Goal: Information Seeking & Learning: Learn about a topic

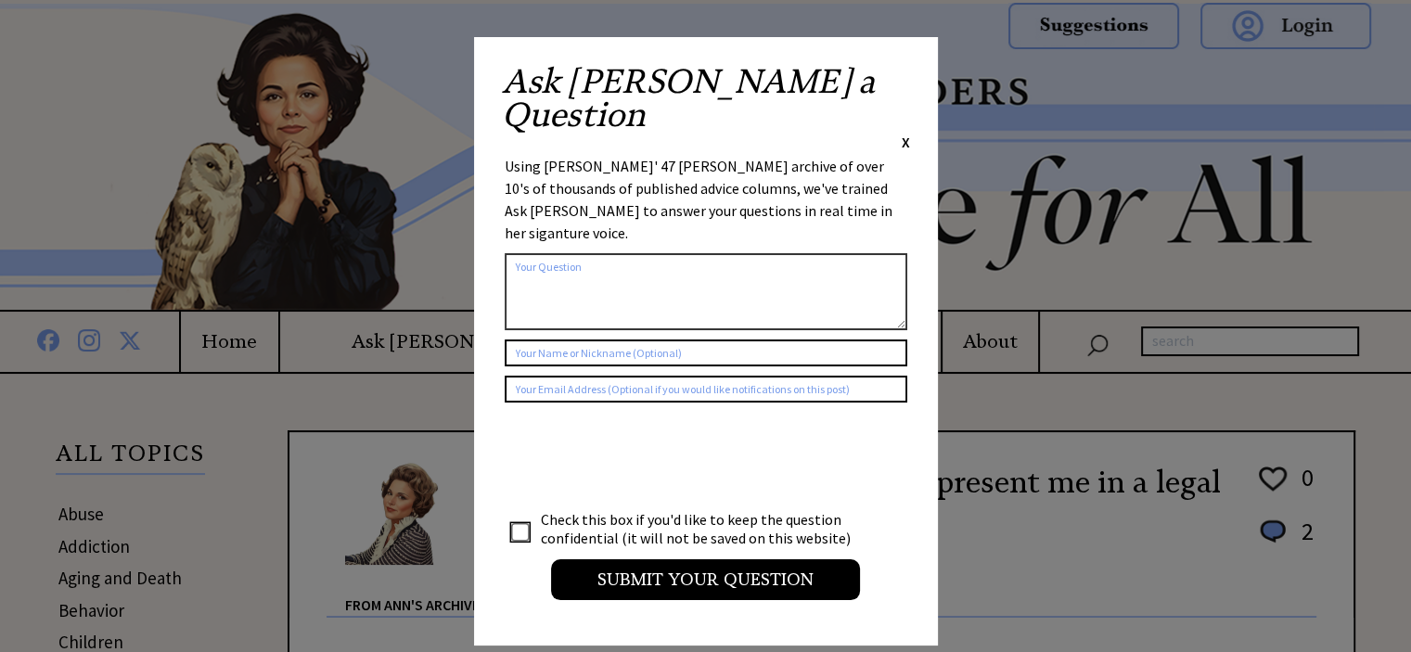
click at [903, 133] on span "X" at bounding box center [906, 142] width 8 height 19
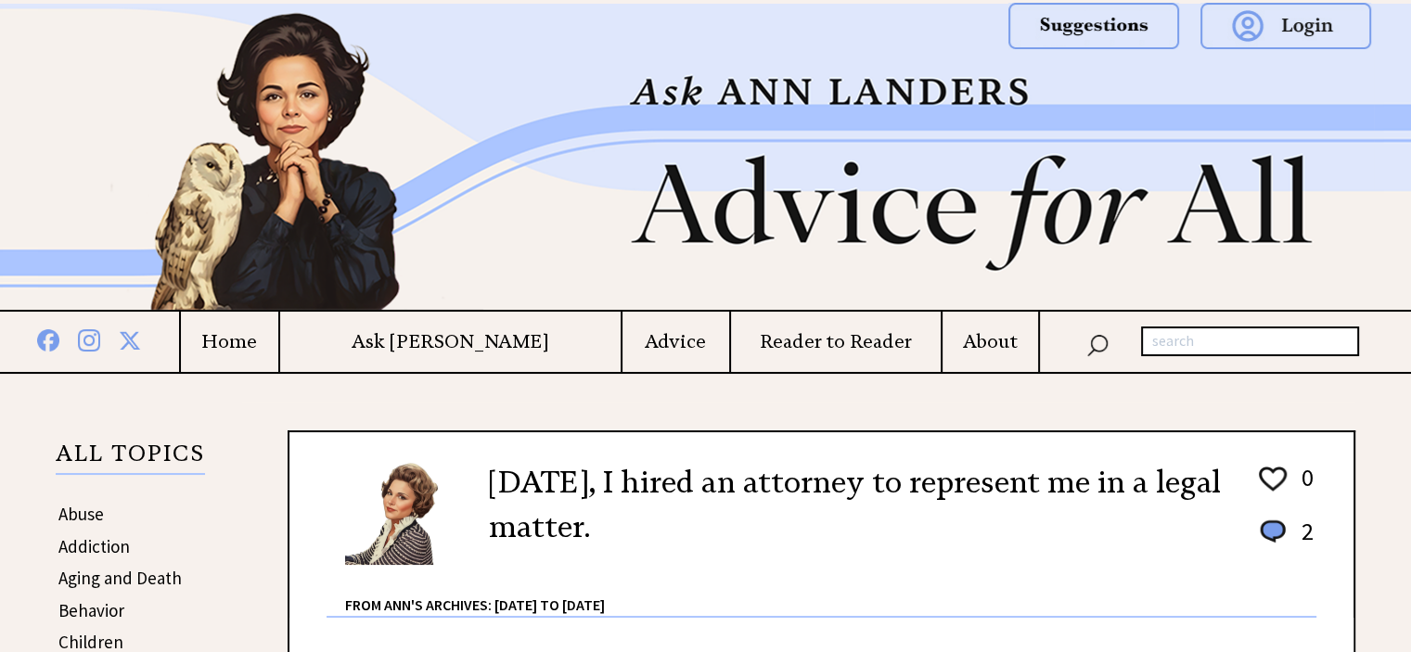
scroll to position [371, 0]
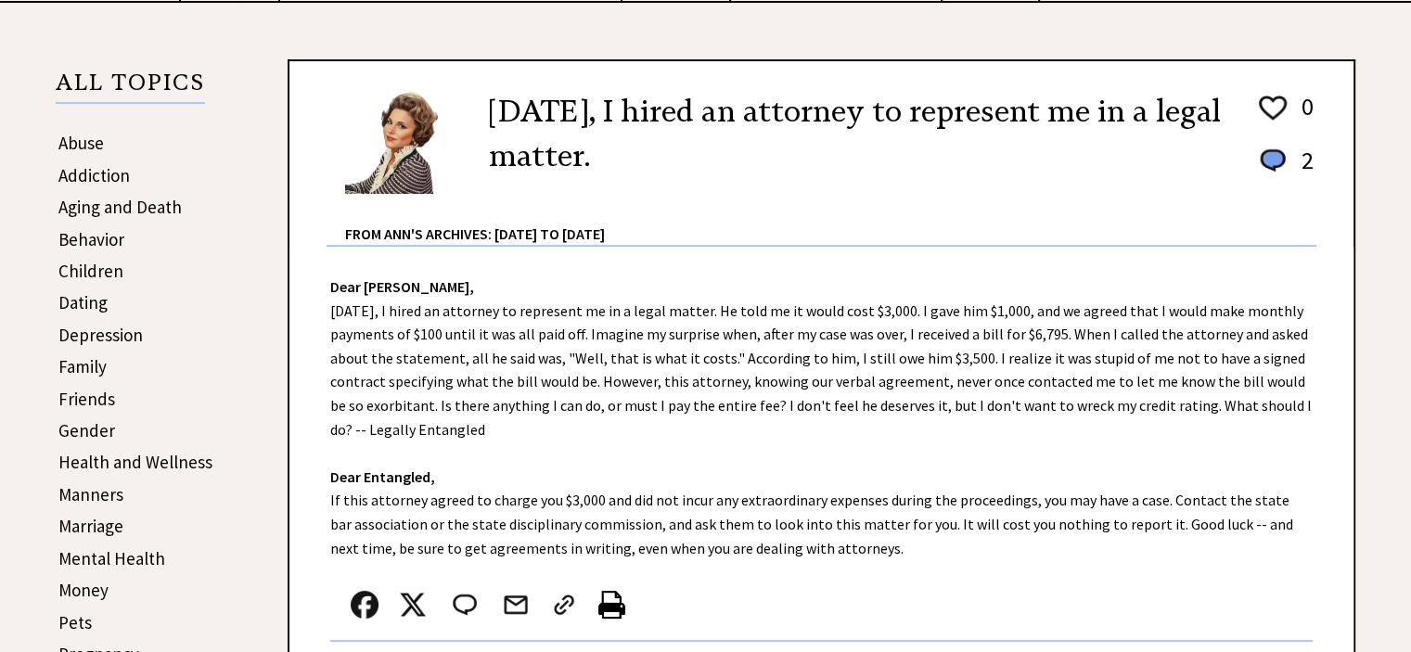
click at [121, 452] on link "Health and Wellness" at bounding box center [135, 462] width 154 height 22
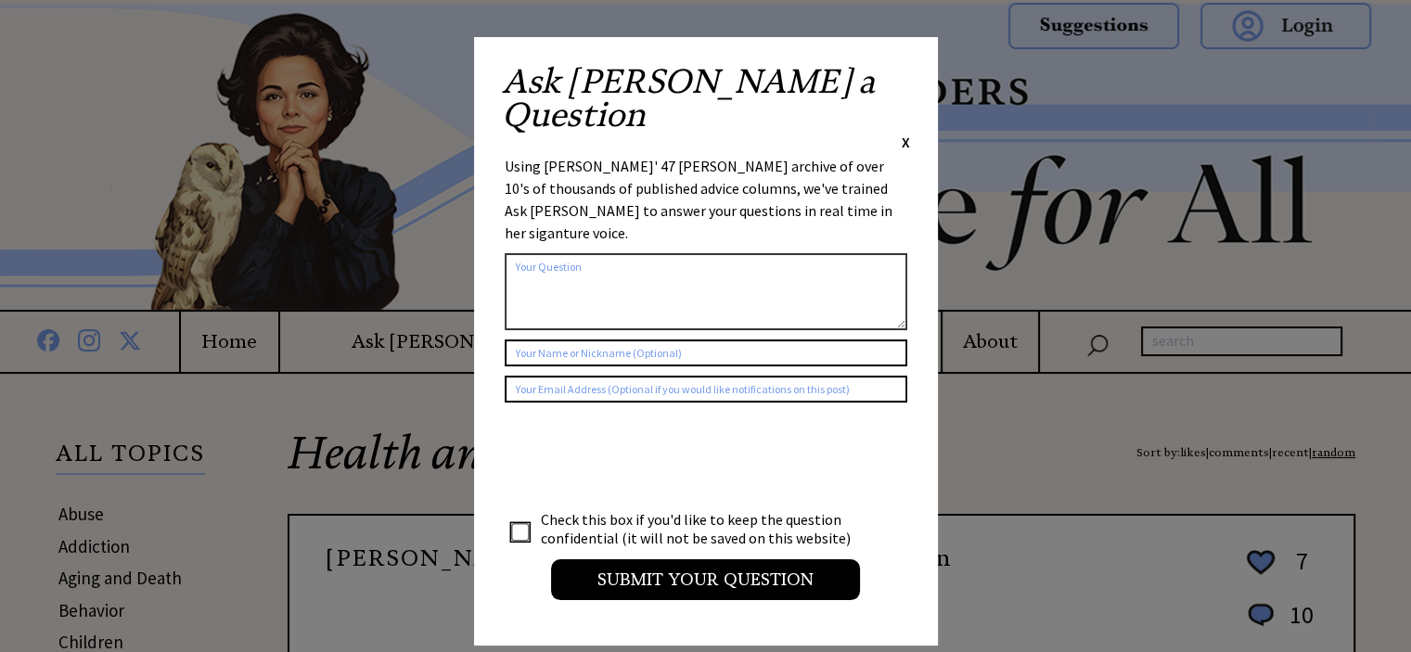
click at [905, 133] on span "X" at bounding box center [906, 142] width 8 height 19
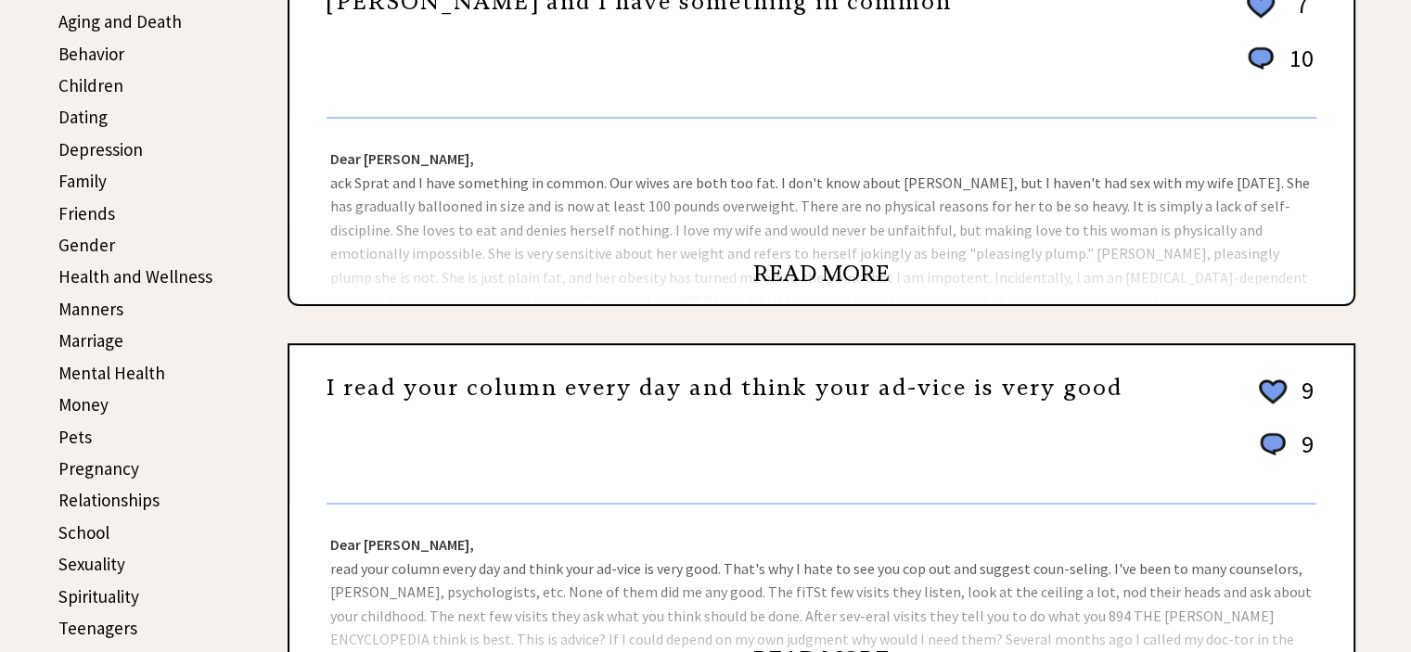
scroll to position [928, 0]
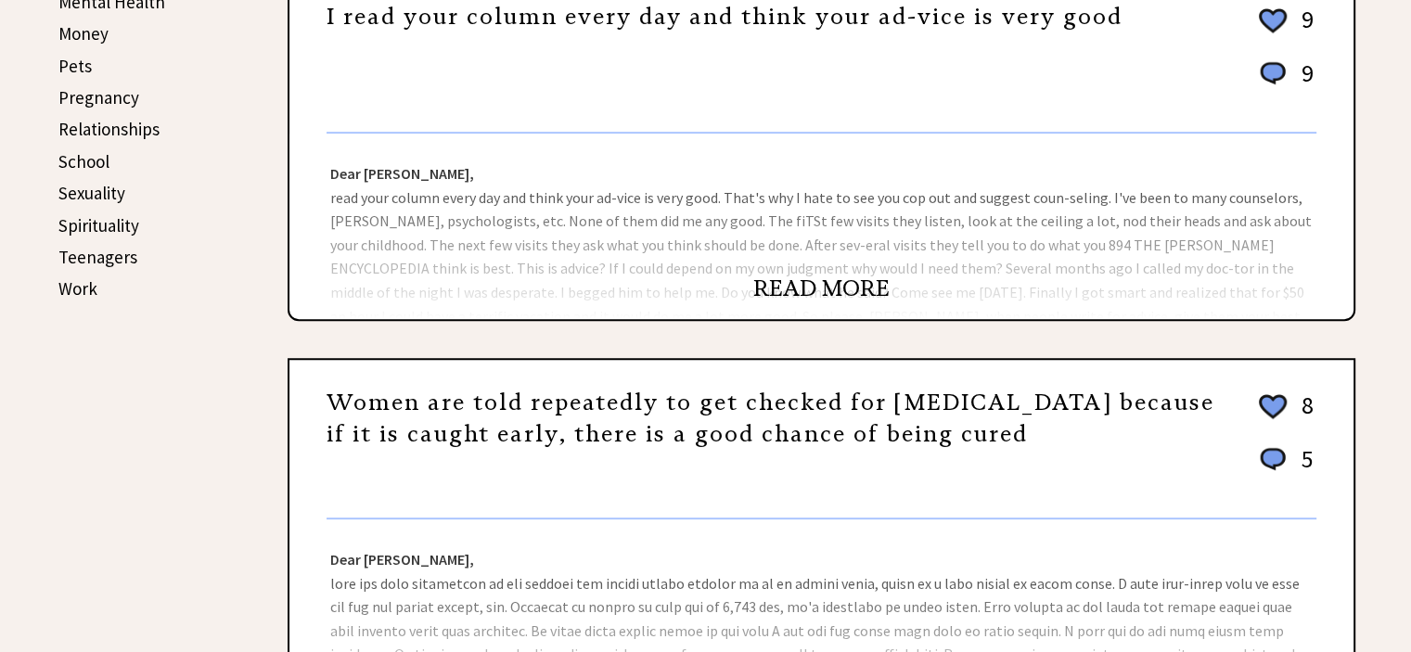
click at [111, 215] on link "Spirituality" at bounding box center [98, 225] width 81 height 22
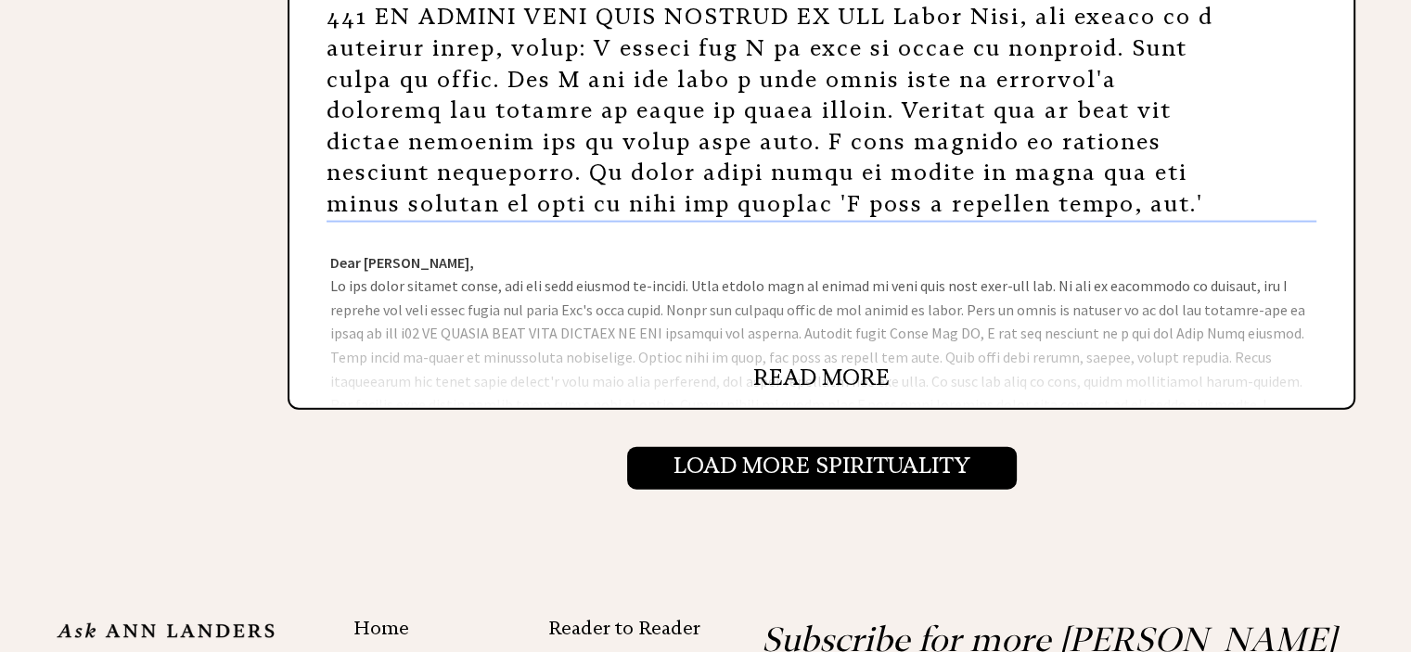
scroll to position [4452, 0]
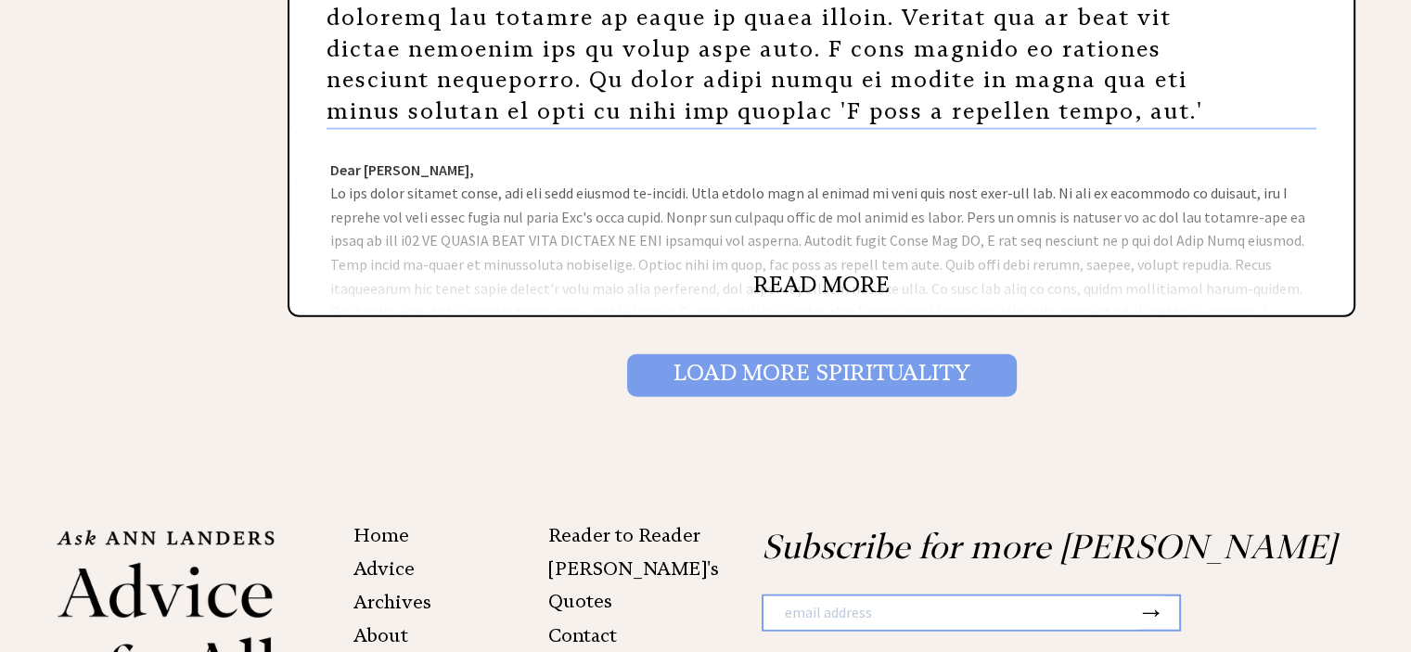
click at [827, 357] on input "Load More Spirituality" at bounding box center [822, 375] width 390 height 43
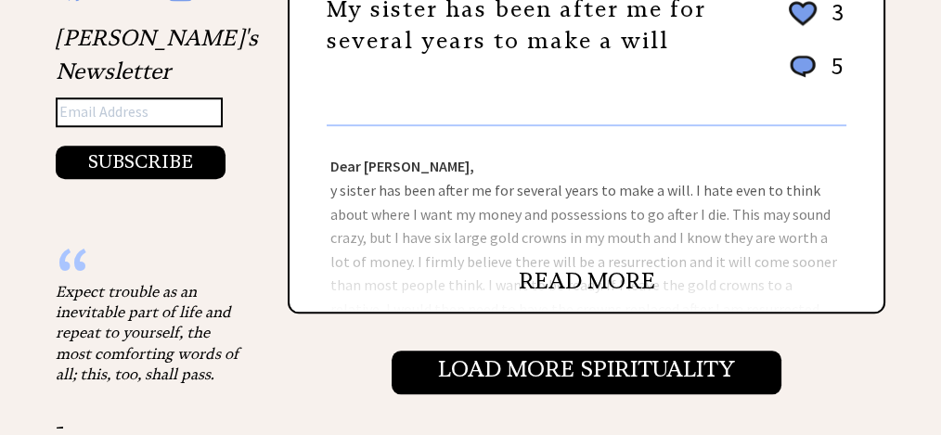
scroll to position [2133, 0]
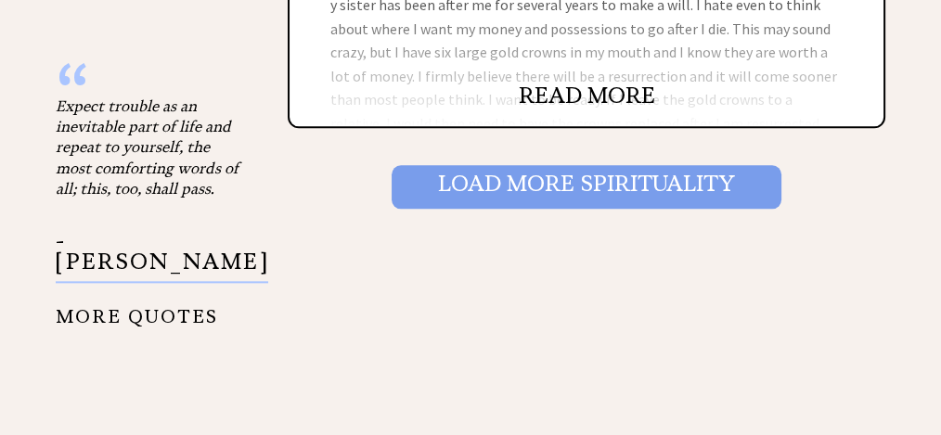
click at [684, 176] on input "Load More Spirituality" at bounding box center [586, 186] width 390 height 43
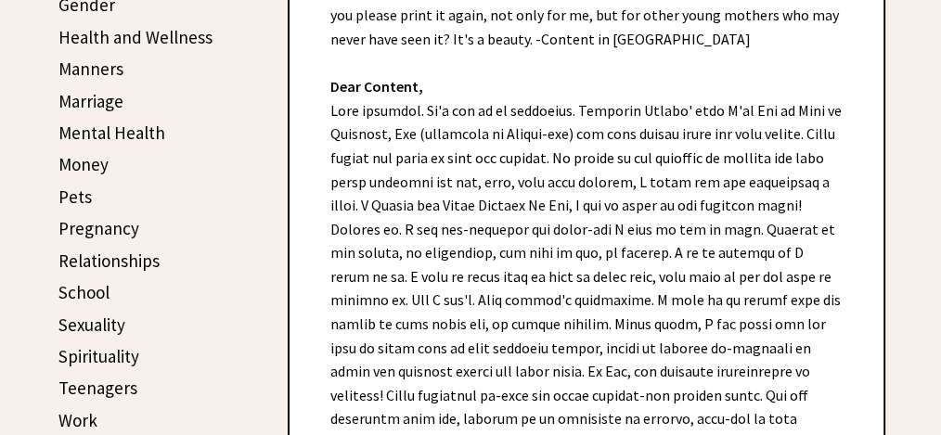
scroll to position [557, 0]
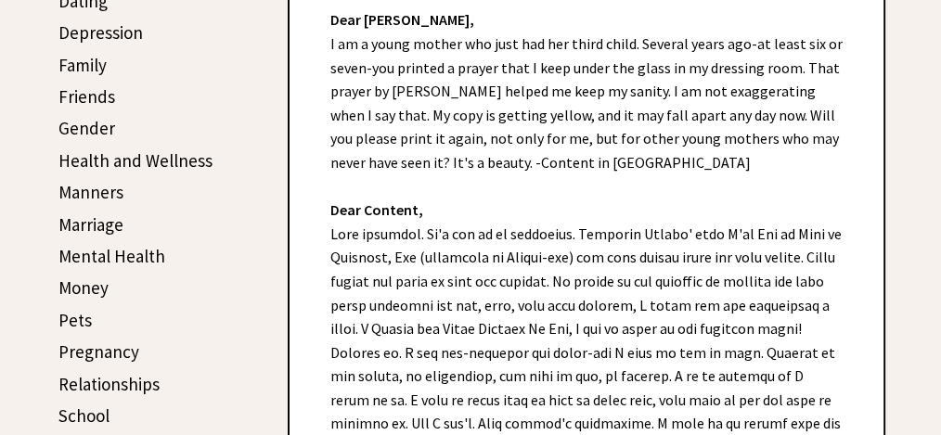
click at [423, 282] on div "Dear Ann Landers, I am a young mother who just had her third child. Several yea…" at bounding box center [586, 420] width 594 height 881
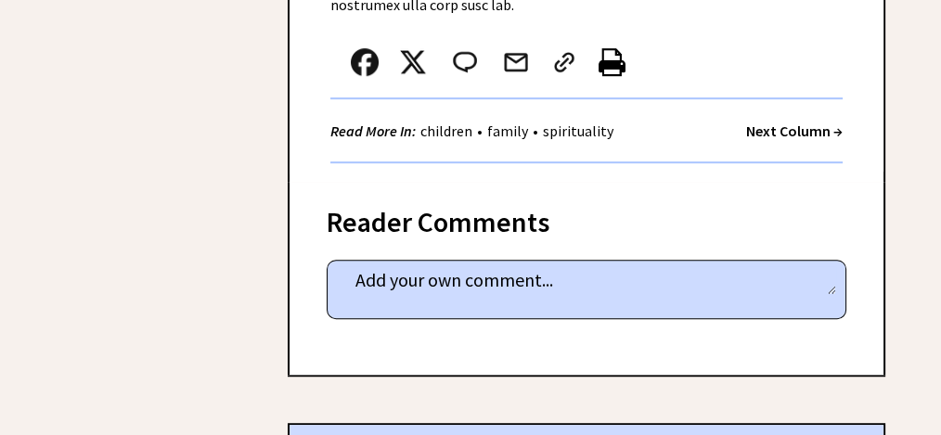
scroll to position [1546, 0]
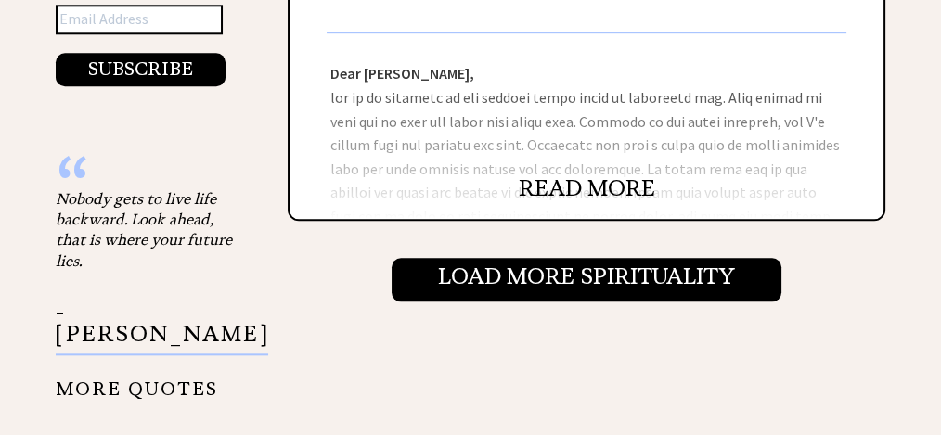
scroll to position [2102, 0]
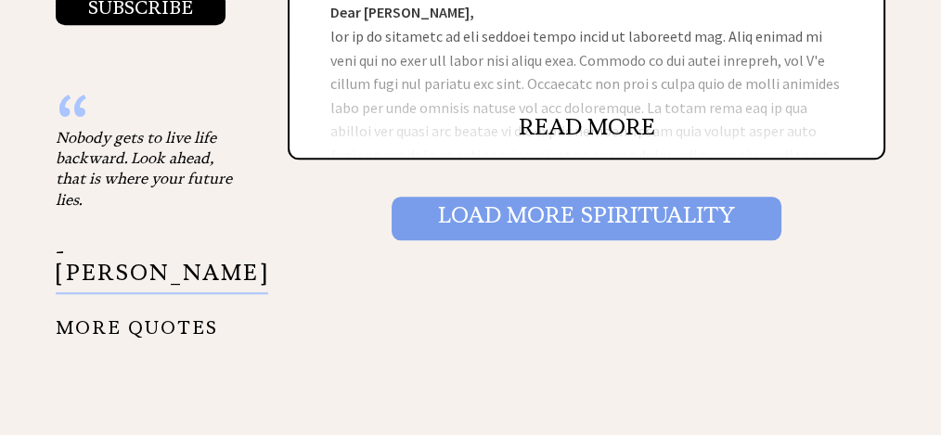
click at [639, 202] on input "Load More Spirituality" at bounding box center [586, 218] width 390 height 43
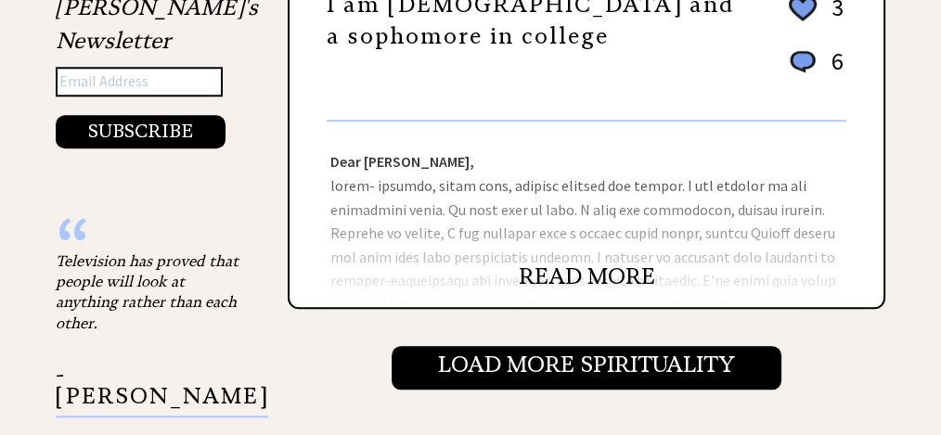
scroll to position [2164, 0]
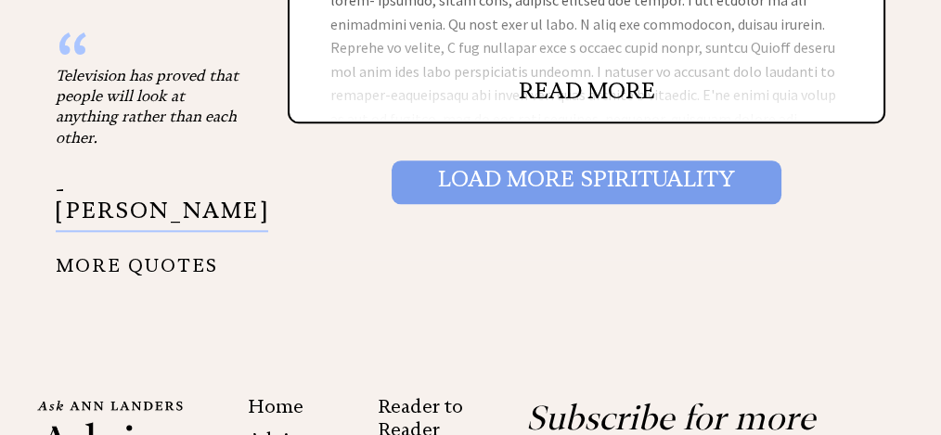
click at [613, 160] on input "Load More Spirituality" at bounding box center [586, 181] width 390 height 43
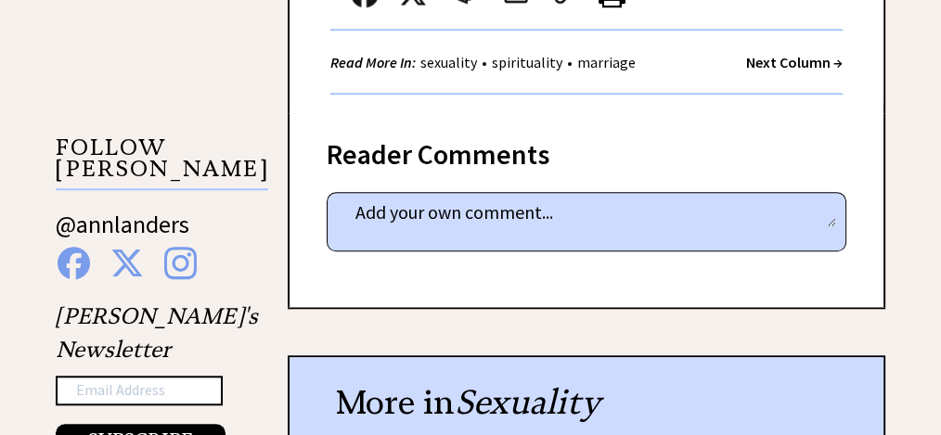
scroll to position [1422, 0]
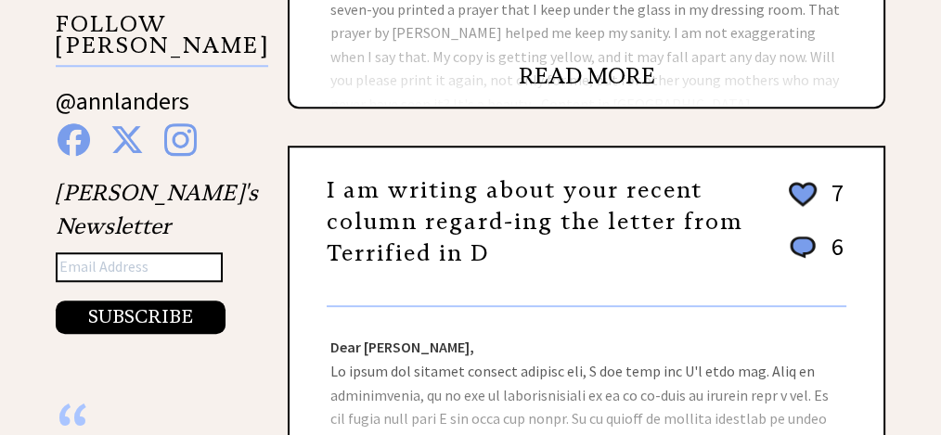
scroll to position [2041, 0]
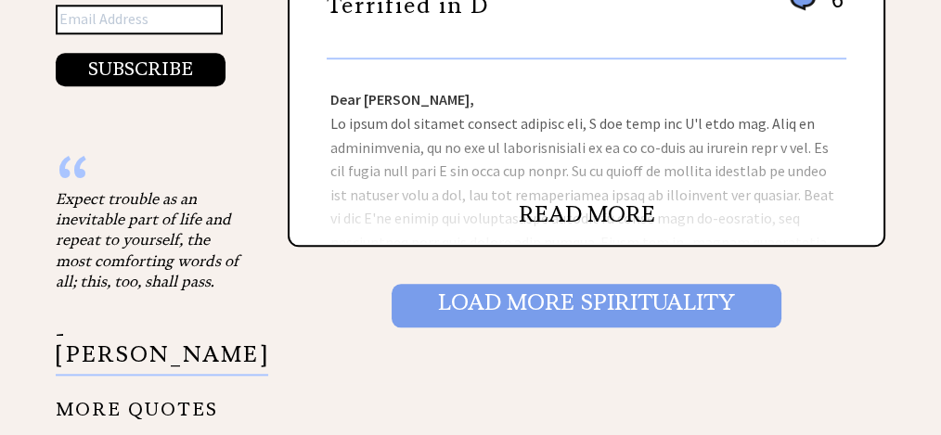
click at [659, 284] on input "Load More Spirituality" at bounding box center [586, 305] width 390 height 43
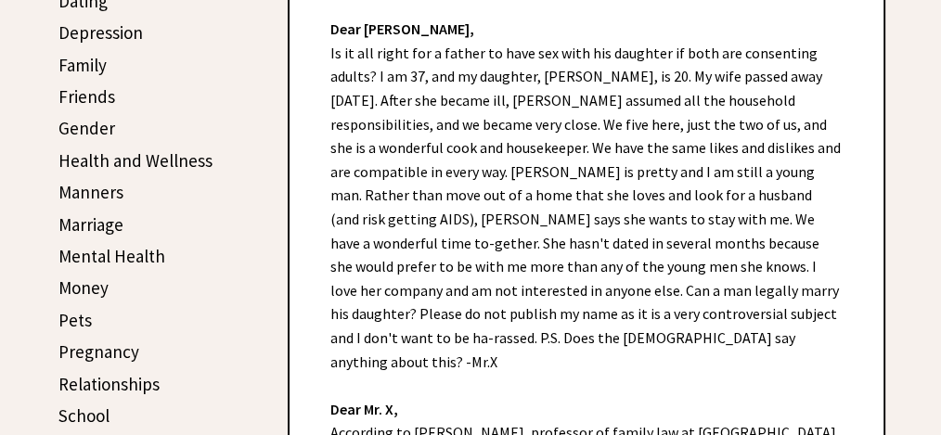
scroll to position [618, 0]
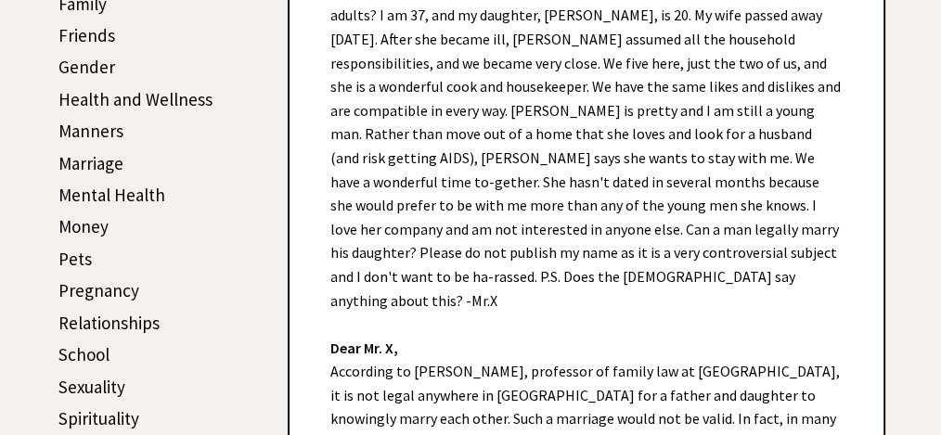
click at [696, 250] on div "Dear [PERSON_NAME], Is it all right for a father to have sex with his daughter …" at bounding box center [586, 356] width 594 height 857
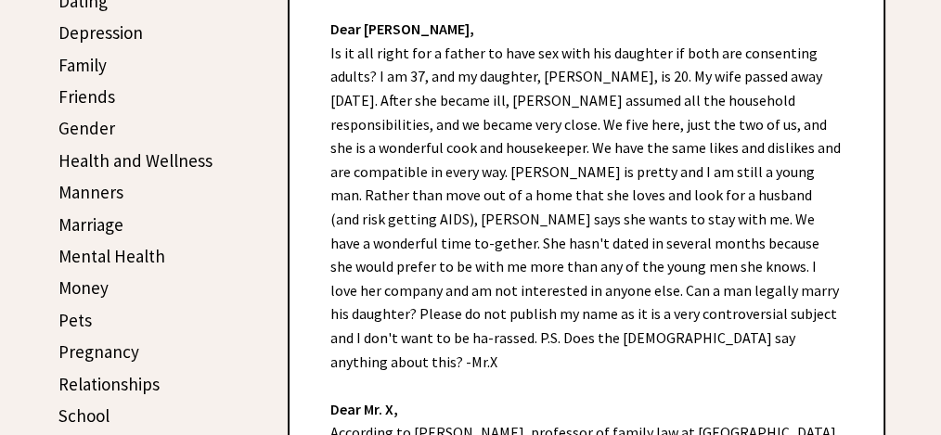
scroll to position [494, 0]
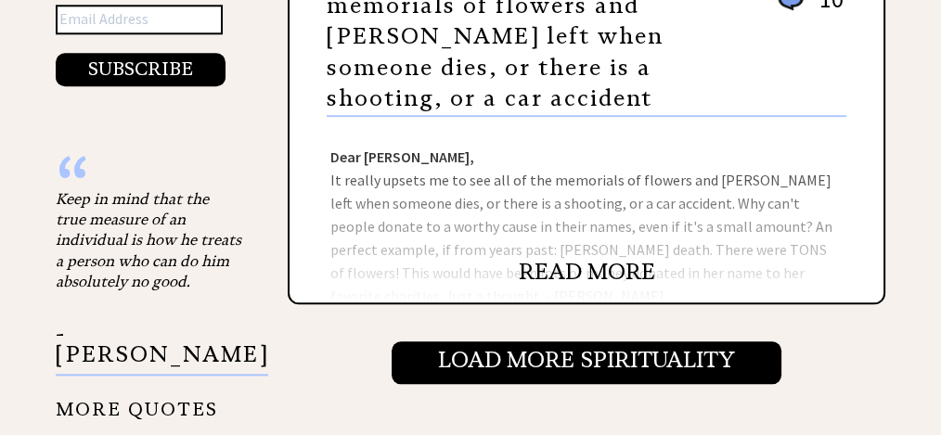
scroll to position [1978, 0]
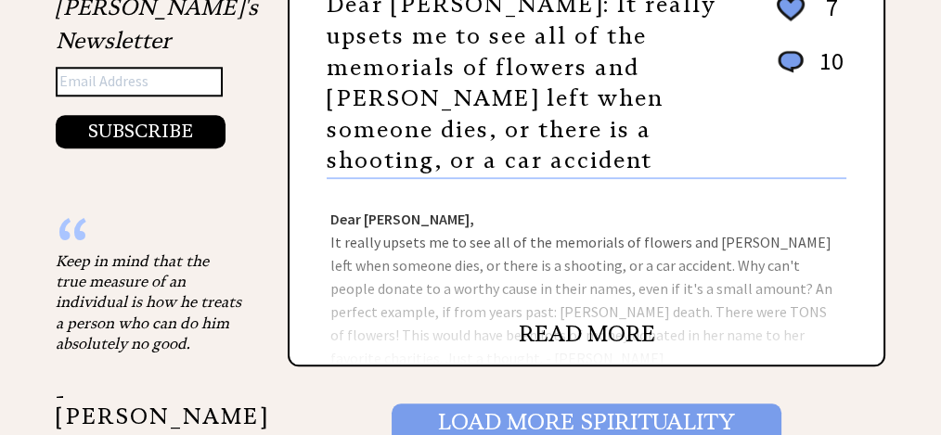
click at [658, 403] on input "Load More Spirituality" at bounding box center [586, 424] width 390 height 43
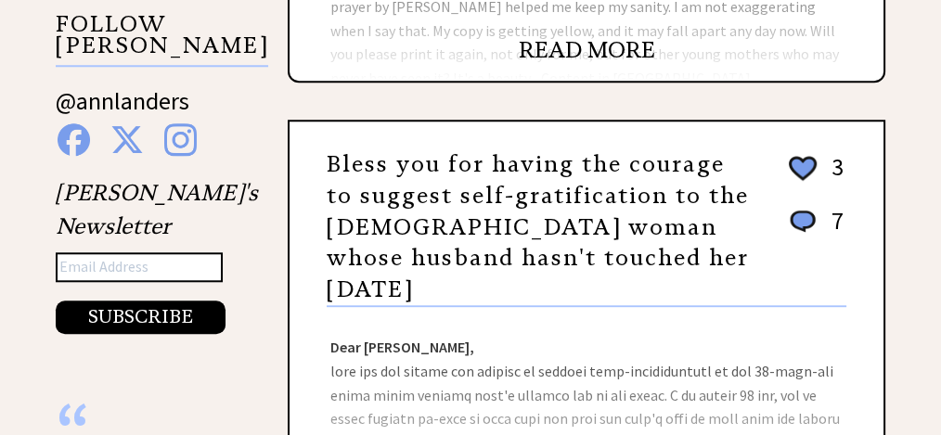
scroll to position [1978, 0]
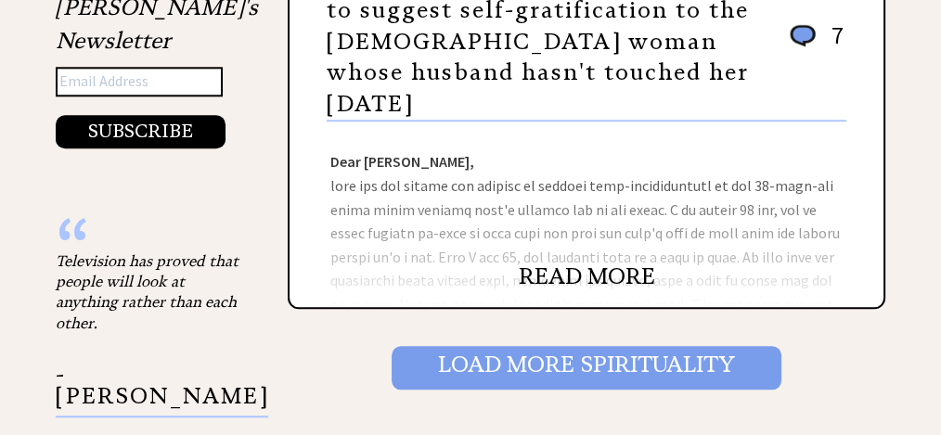
click at [661, 346] on input "Load More Spirituality" at bounding box center [586, 367] width 390 height 43
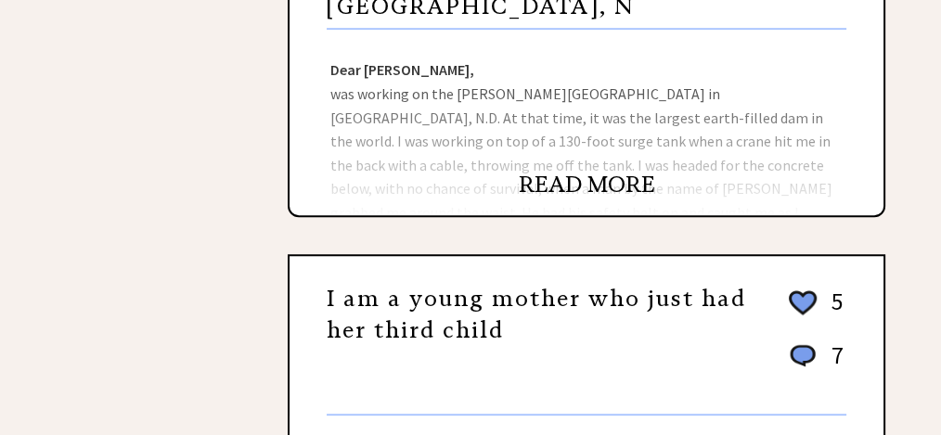
scroll to position [1236, 0]
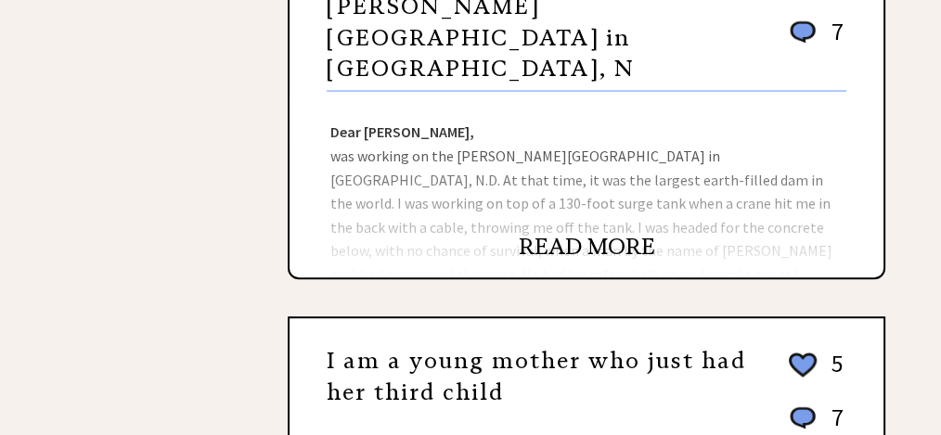
click at [581, 241] on link "READ MORE" at bounding box center [586, 247] width 136 height 28
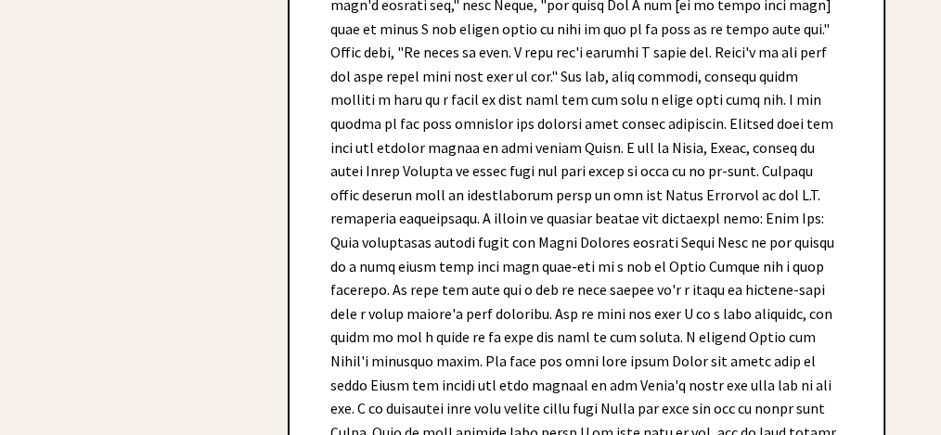
scroll to position [1299, 0]
